Goal: Information Seeking & Learning: Learn about a topic

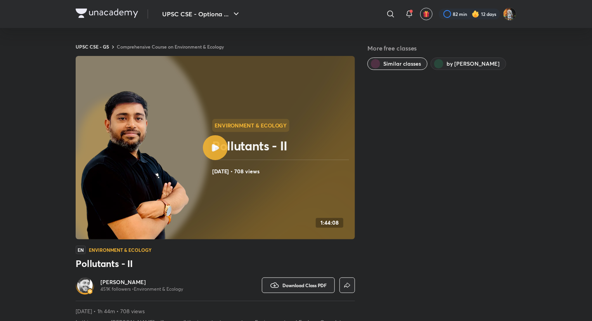
click at [104, 10] on img at bounding box center [107, 13] width 62 height 9
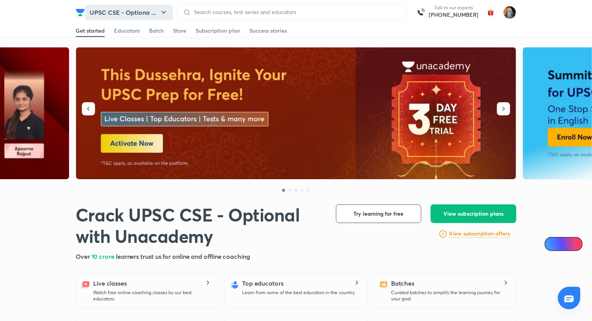
click at [106, 12] on button "UPSC CSE - Optiona ..." at bounding box center [129, 13] width 88 height 16
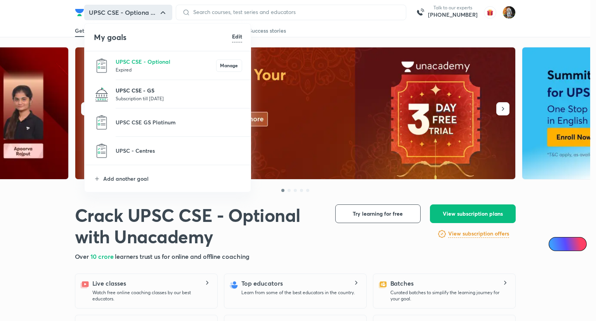
click at [138, 89] on p "UPSC CSE - GS" at bounding box center [179, 90] width 127 height 8
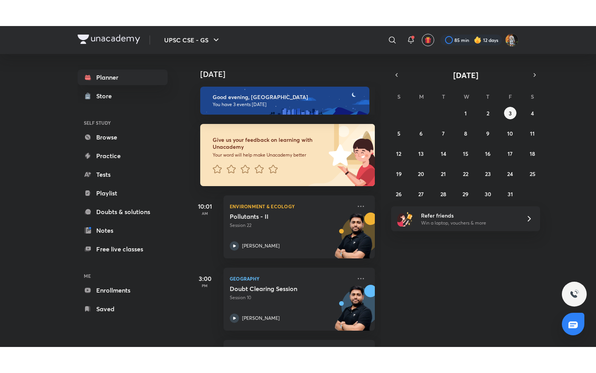
scroll to position [68, 0]
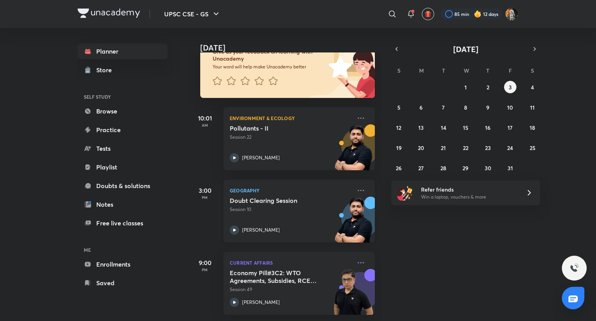
click at [323, 196] on h5 "Doubt Clearing Session" at bounding box center [278, 200] width 97 height 8
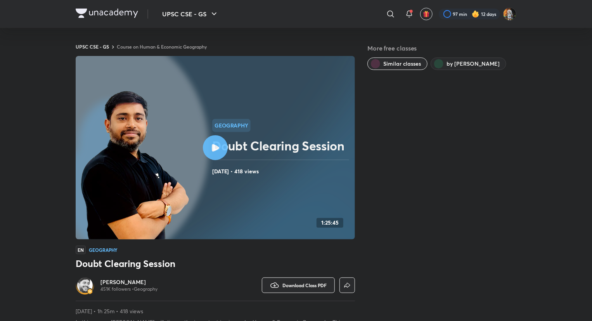
click at [109, 13] on img at bounding box center [107, 13] width 62 height 9
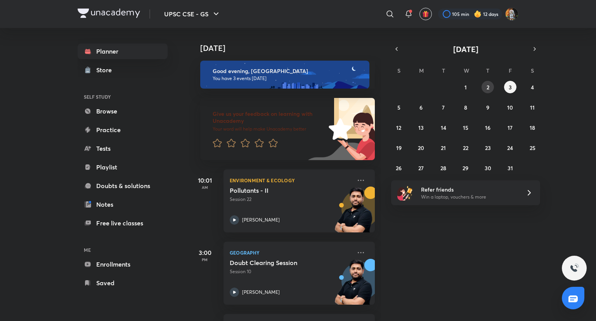
click at [489, 85] on abbr "2" at bounding box center [488, 86] width 3 height 7
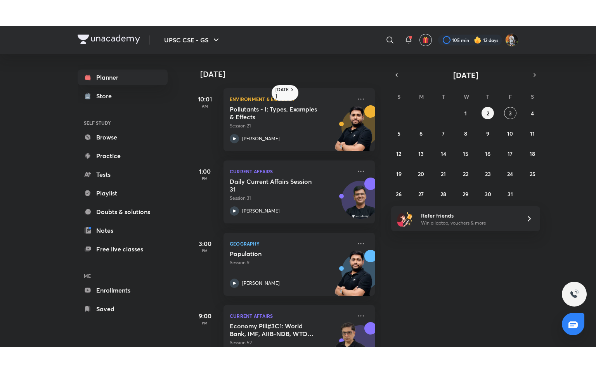
scroll to position [33, 0]
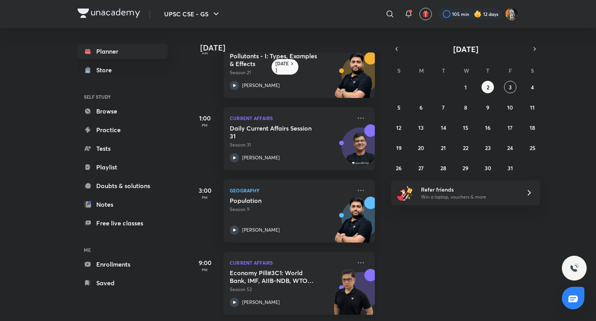
click at [285, 276] on h5 "Economy Pill#3C1: World Bank, IMF, AIIB-NDB, WTO Intro" at bounding box center [278, 277] width 97 height 16
